Goal: Task Accomplishment & Management: Complete application form

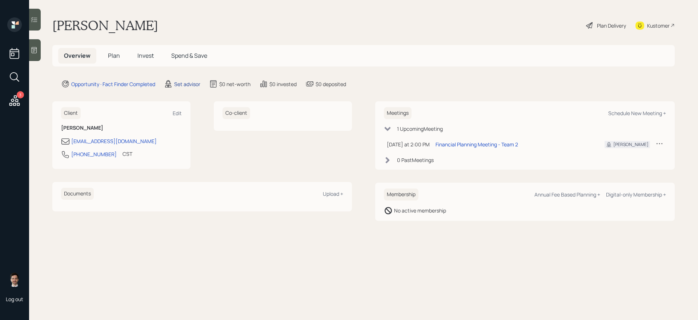
click at [196, 83] on div "Set advisor" at bounding box center [187, 84] width 26 height 8
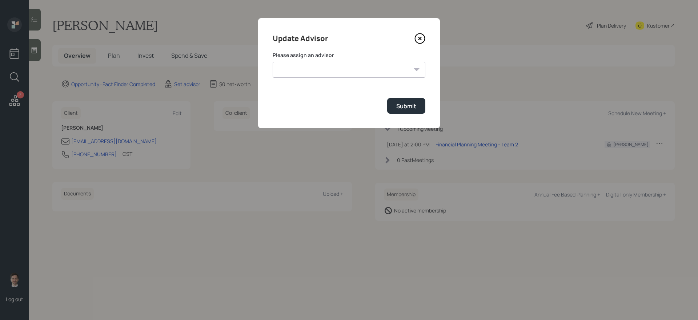
click at [312, 60] on div "Please assign an advisor [PERSON_NAME] [PERSON_NAME] End [PERSON_NAME] [PERSON_…" at bounding box center [349, 65] width 153 height 26
click at [308, 69] on select "[PERSON_NAME] [PERSON_NAME] End [PERSON_NAME] [PERSON_NAME] [PERSON_NAME] [PERS…" at bounding box center [349, 70] width 153 height 16
select select "ef6b64e1-8f62-4a74-b865-a7df4b35b836"
click at [273, 62] on select "[PERSON_NAME] [PERSON_NAME] End [PERSON_NAME] [PERSON_NAME] [PERSON_NAME] [PERS…" at bounding box center [349, 70] width 153 height 16
click at [402, 107] on div "Submit" at bounding box center [406, 106] width 20 height 8
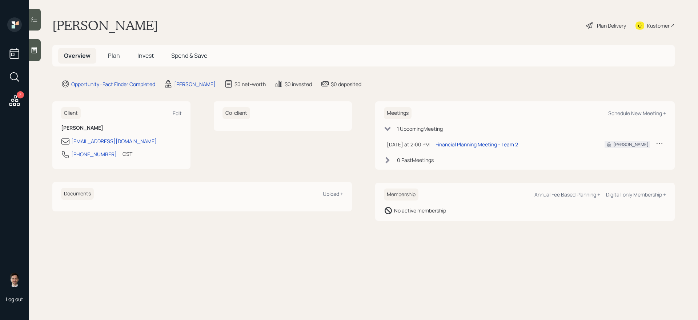
click at [110, 57] on span "Plan" at bounding box center [114, 56] width 12 height 8
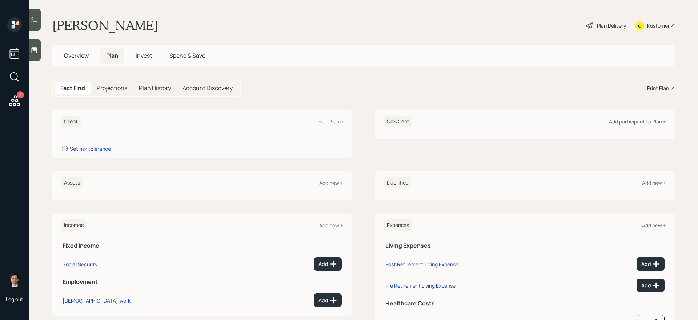
click at [331, 181] on div "Add new +" at bounding box center [331, 183] width 24 height 7
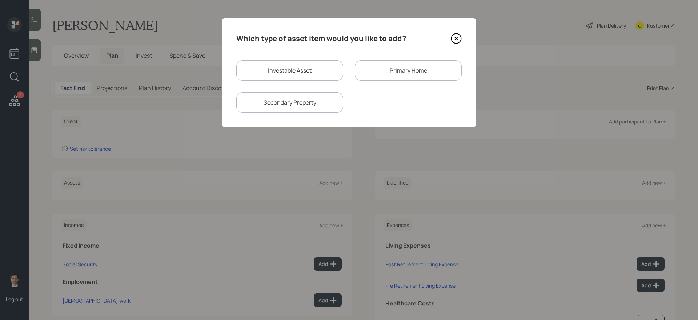
click at [315, 68] on div "Investable Asset" at bounding box center [289, 70] width 107 height 20
select select "taxable"
select select "balanced"
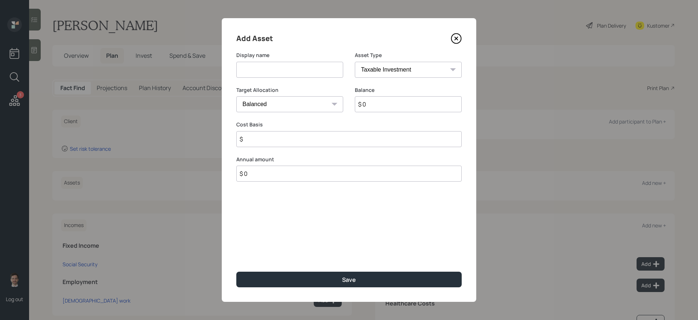
drag, startPoint x: 315, startPoint y: 68, endPoint x: 341, endPoint y: 31, distance: 45.5
click at [315, 68] on input at bounding box center [289, 70] width 107 height 16
type input "IRA"
select select "ira"
type input "$"
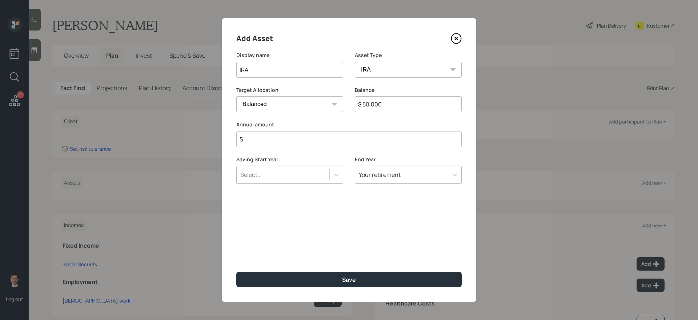
type input "$ 50,000"
type input "$ 0"
click at [236, 272] on button "Save" at bounding box center [348, 280] width 225 height 16
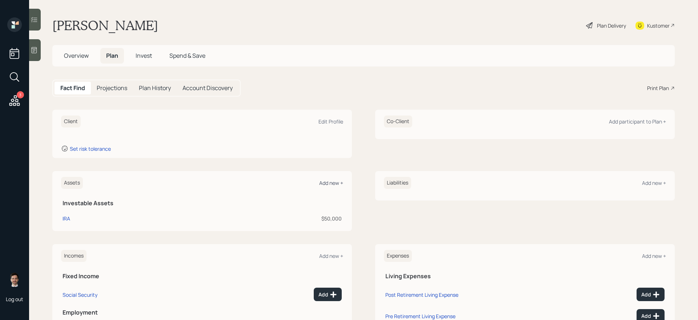
click at [332, 184] on div "Add new +" at bounding box center [331, 183] width 24 height 7
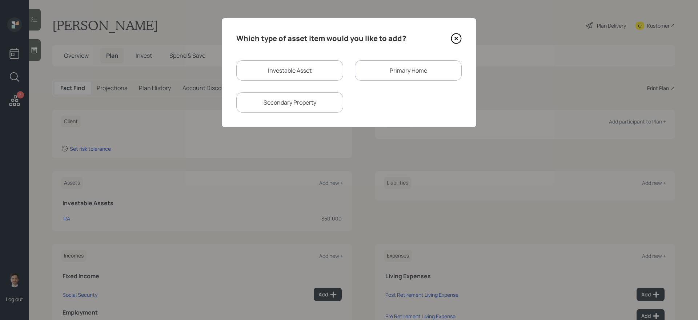
click at [308, 71] on div "Investable Asset" at bounding box center [289, 70] width 107 height 20
select select "taxable"
select select "balanced"
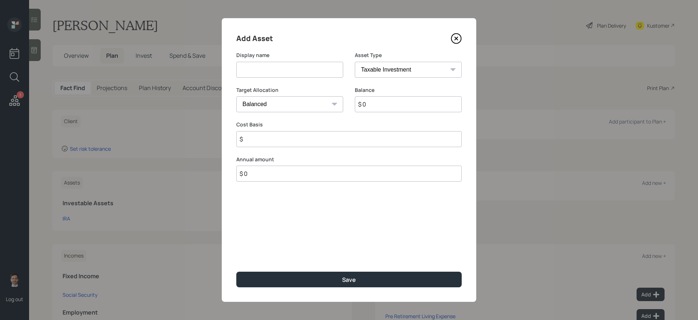
drag, startPoint x: 299, startPoint y: 71, endPoint x: 301, endPoint y: 67, distance: 4.4
click at [299, 71] on input at bounding box center [289, 70] width 107 height 16
type input "Brokerage Account"
type input "$ 180,000"
type input "$ 120,000"
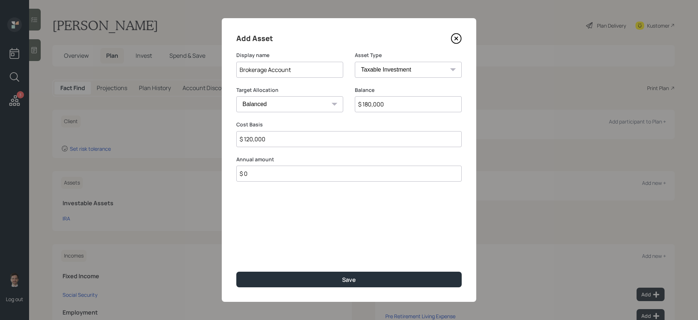
click at [236, 272] on button "Save" at bounding box center [348, 280] width 225 height 16
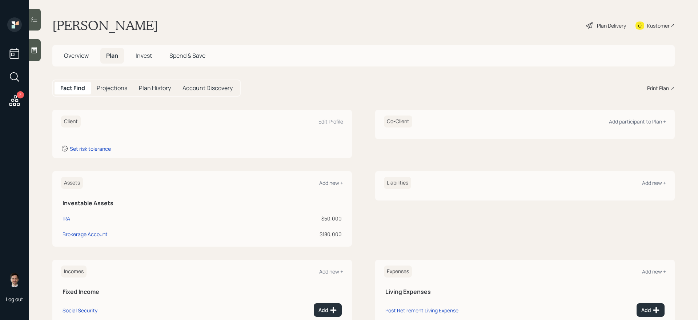
click at [71, 217] on div "IRA" at bounding box center [154, 219] width 183 height 8
click at [66, 217] on div "IRA" at bounding box center [67, 219] width 8 height 8
select select "ira"
select select "balanced"
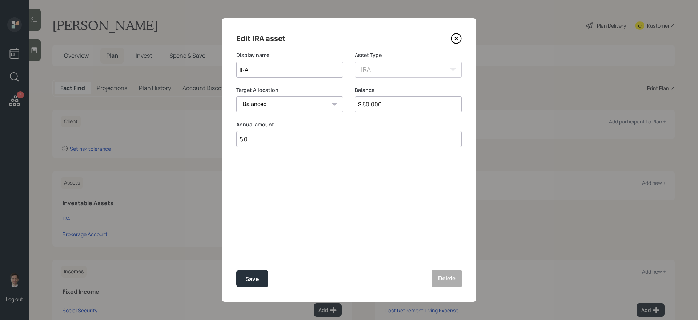
click at [458, 41] on icon at bounding box center [456, 38] width 11 height 11
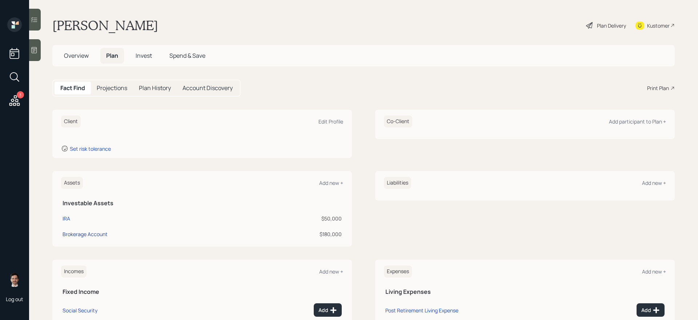
click at [100, 235] on div "Brokerage Account" at bounding box center [85, 235] width 45 height 8
select select "taxable"
select select "balanced"
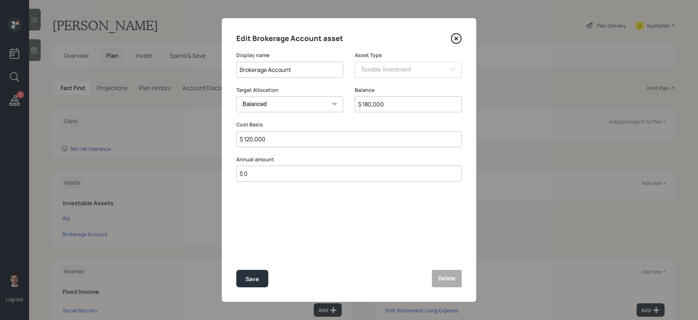
click at [415, 103] on input "$ 180,000" at bounding box center [408, 104] width 107 height 16
type input "$ 113,000"
type input "$ 80,000"
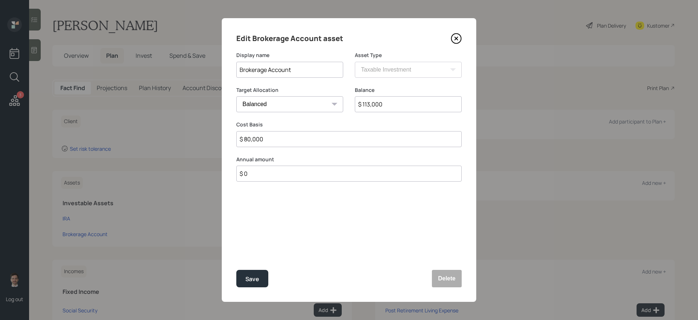
click at [236, 270] on button "Save" at bounding box center [252, 278] width 32 height 17
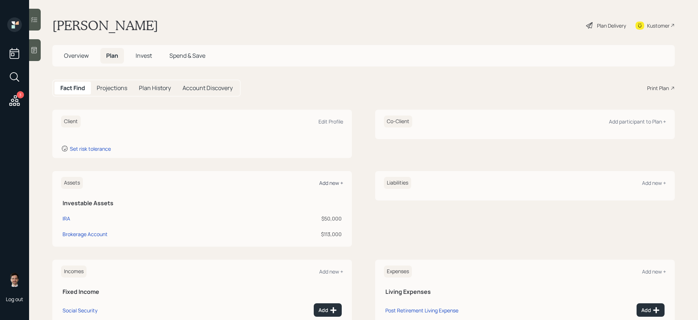
click at [326, 184] on div "Add new +" at bounding box center [331, 183] width 24 height 7
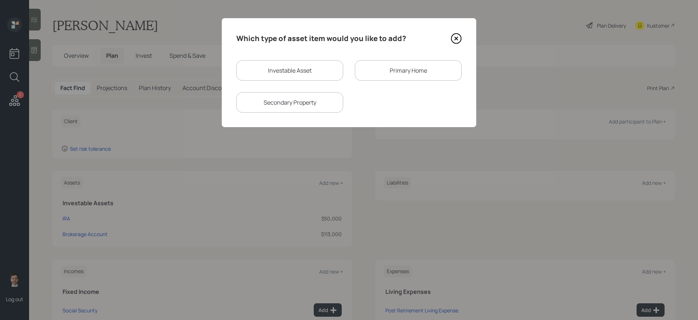
click at [331, 76] on div "Investable Asset" at bounding box center [289, 70] width 107 height 20
select select "taxable"
select select "balanced"
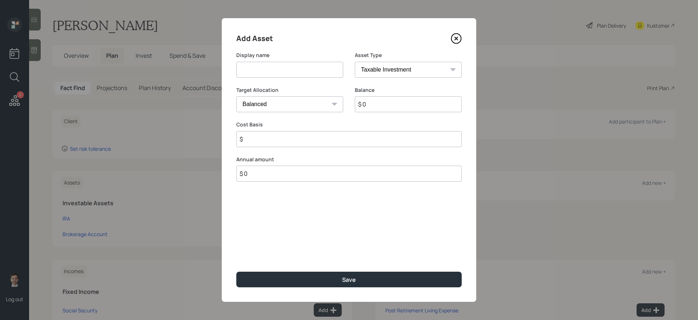
click at [321, 75] on input at bounding box center [289, 70] width 107 height 16
type input "Mutual Fund Account - brokerage?"
type input "$ 180,000"
type input "$ 100,000"
click at [236, 272] on button "Save" at bounding box center [348, 280] width 225 height 16
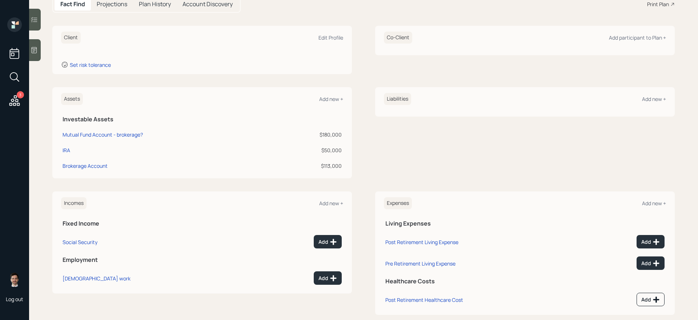
scroll to position [87, 0]
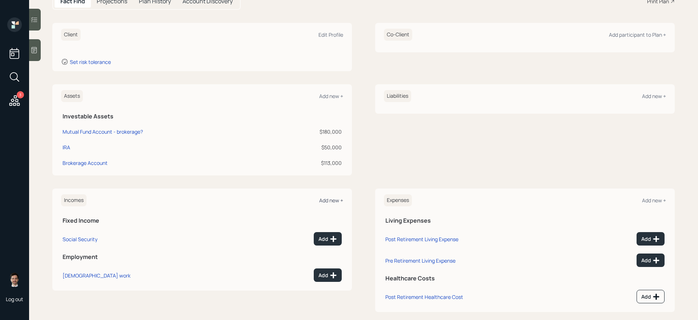
click at [335, 200] on div "Add new +" at bounding box center [331, 200] width 24 height 7
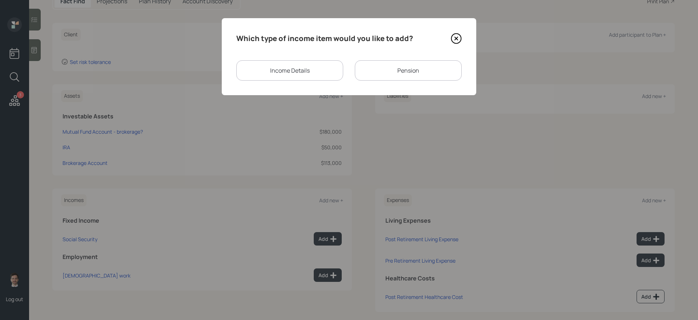
click at [428, 75] on div "Pension" at bounding box center [408, 70] width 107 height 20
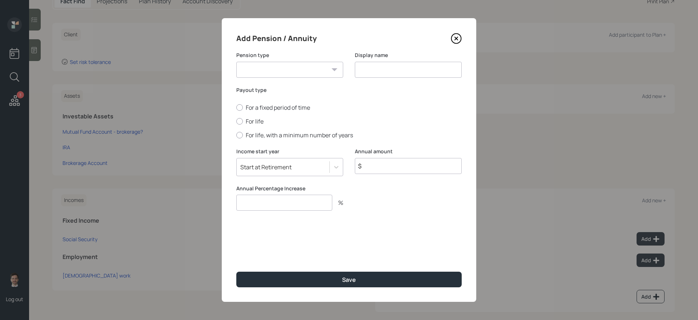
click at [315, 71] on select "Pension Annuity" at bounding box center [289, 70] width 107 height 16
select select "pension"
click at [236, 62] on select "Pension Annuity" at bounding box center [289, 70] width 107 height 16
click at [367, 71] on input at bounding box center [408, 70] width 107 height 16
type input "Pension #1"
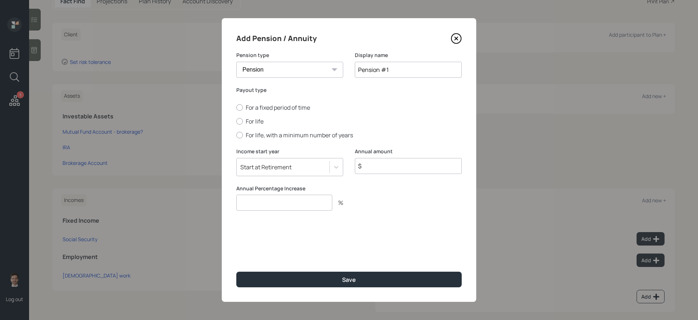
click at [387, 161] on input "$" at bounding box center [408, 166] width 107 height 16
type input "$ 36,000"
click at [291, 197] on input "number" at bounding box center [284, 203] width 96 height 16
type input "0"
click at [236, 272] on button "Save" at bounding box center [348, 280] width 225 height 16
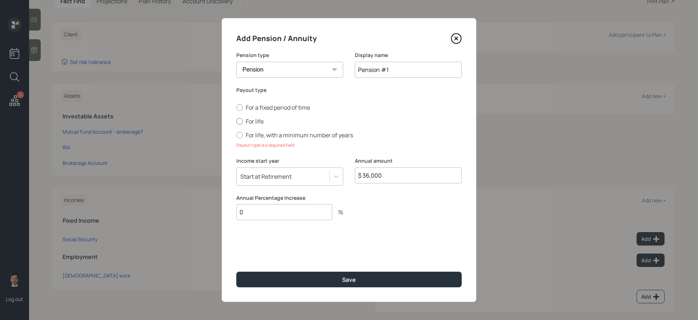
click at [243, 121] on label "For life" at bounding box center [348, 121] width 225 height 8
click at [236, 121] on input "For life" at bounding box center [236, 121] width 0 height 0
radio input "true"
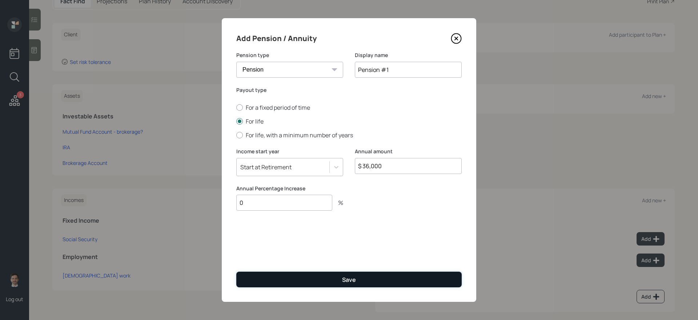
click at [293, 277] on button "Save" at bounding box center [348, 280] width 225 height 16
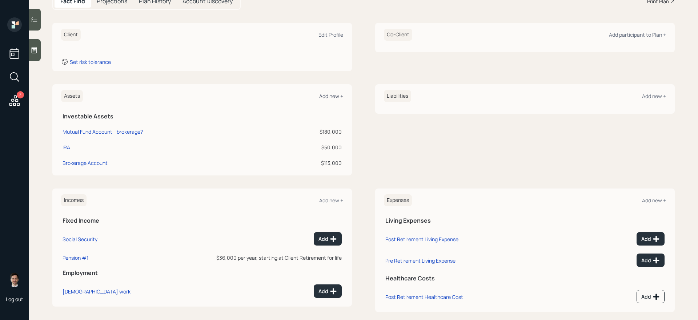
click at [332, 95] on div "Add new +" at bounding box center [331, 96] width 24 height 7
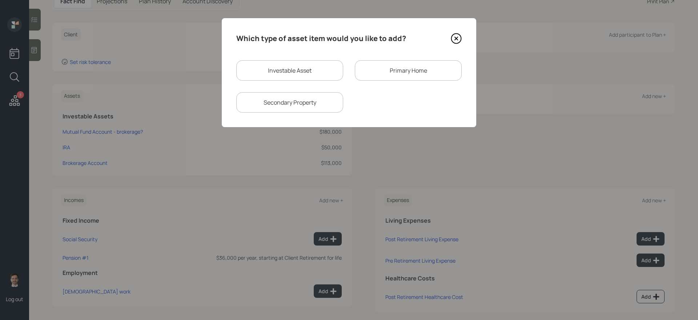
click at [455, 38] on icon at bounding box center [456, 38] width 11 height 11
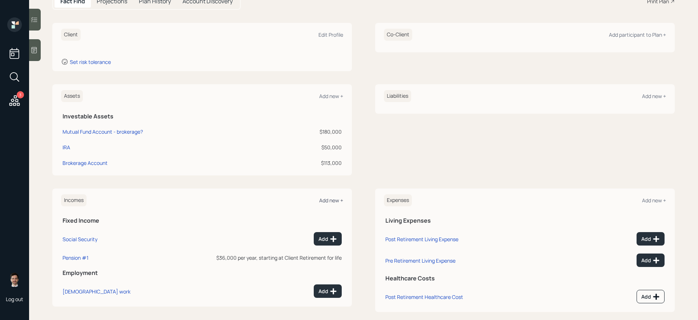
click at [332, 200] on div "Add new +" at bounding box center [331, 200] width 24 height 7
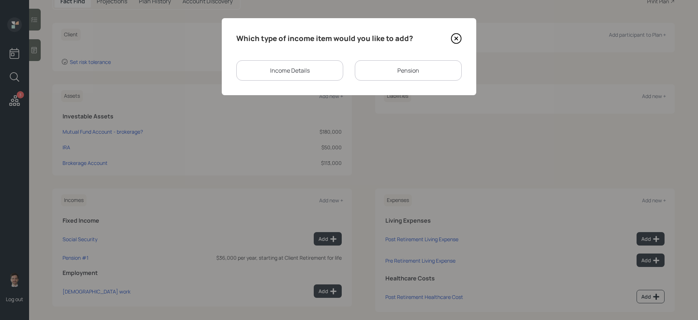
click at [414, 68] on div "Pension" at bounding box center [408, 70] width 107 height 20
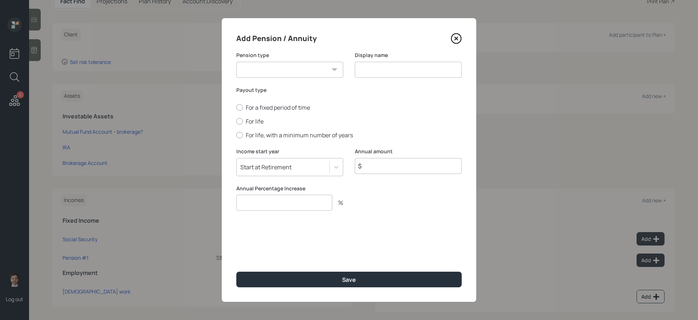
click at [298, 67] on select "Pension Annuity" at bounding box center [289, 70] width 107 height 16
select select "pension"
click at [236, 62] on select "Pension Annuity" at bounding box center [289, 70] width 107 height 16
click at [364, 71] on input at bounding box center [408, 70] width 107 height 16
type input "Pension #2"
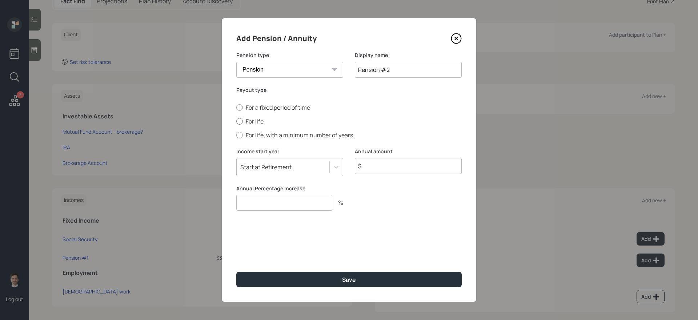
click at [253, 123] on label "For life" at bounding box center [348, 121] width 225 height 8
click at [236, 122] on input "For life" at bounding box center [236, 121] width 0 height 0
radio input "true"
click at [389, 163] on input "$" at bounding box center [408, 166] width 107 height 16
type input "$ 8,400"
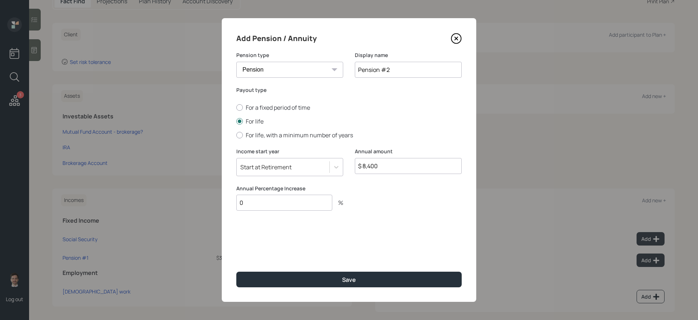
type input "0"
click at [236, 272] on button "Save" at bounding box center [348, 280] width 225 height 16
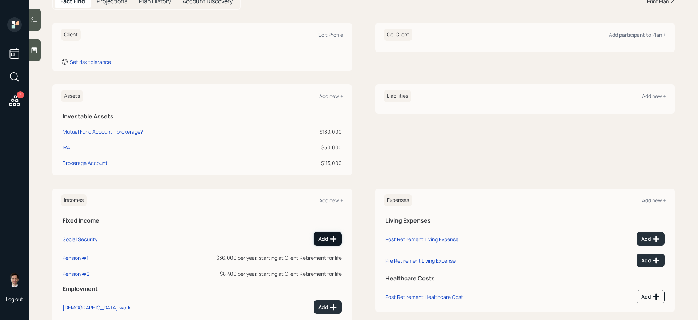
click at [327, 239] on div "Add" at bounding box center [328, 239] width 19 height 7
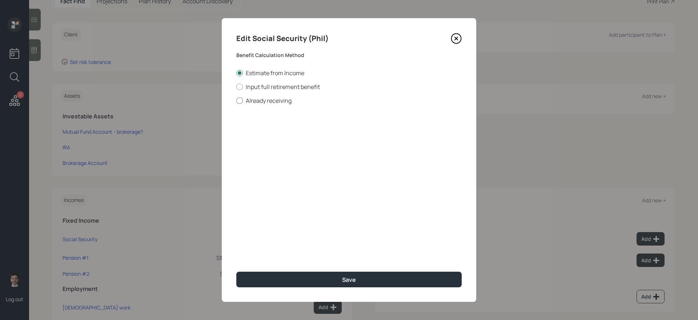
click at [273, 101] on label "Already receiving" at bounding box center [348, 101] width 225 height 8
click at [236, 101] on input "Already receiving" at bounding box center [236, 100] width 0 height 0
radio input "true"
click at [284, 133] on input "$" at bounding box center [348, 131] width 225 height 16
type input "$ 1,600"
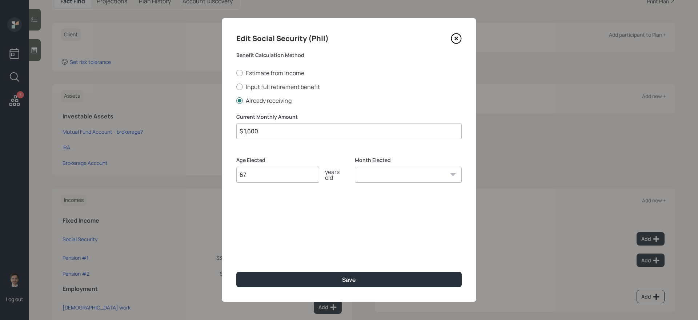
type input "67"
click at [236, 272] on button "Save" at bounding box center [348, 280] width 225 height 16
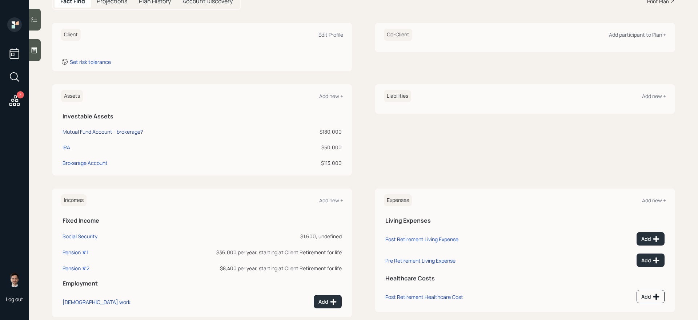
click at [83, 135] on div "Mutual Fund Account - brokerage?" at bounding box center [103, 132] width 80 height 8
select select "taxable"
select select "balanced"
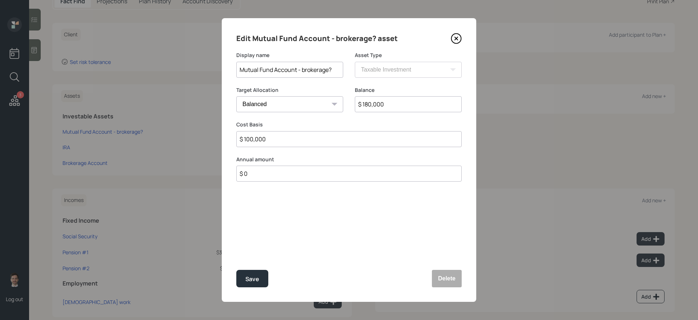
drag, startPoint x: 302, startPoint y: 71, endPoint x: 329, endPoint y: 69, distance: 26.9
click at [329, 69] on input "Mutual Fund Account - brokerage?" at bounding box center [289, 70] width 107 height 16
type input "Mutual Fund Account - 403b?"
click at [259, 269] on div "Edit Mutual Fund Account - brokerage? asset Display name Mutual Fund Account - …" at bounding box center [349, 160] width 255 height 284
click at [251, 280] on div "Save" at bounding box center [252, 280] width 14 height 10
